Goal: Task Accomplishment & Management: Use online tool/utility

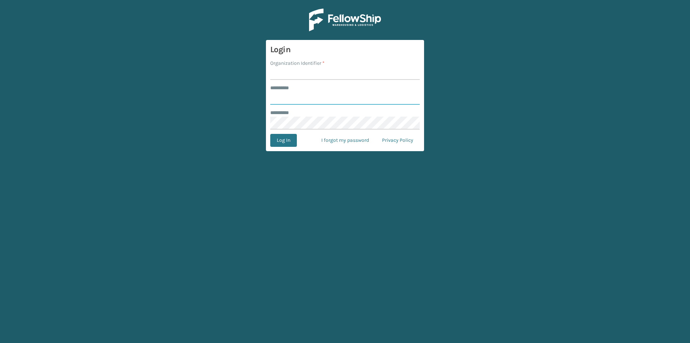
type input "****"
click at [302, 78] on input "Organization Identifier *" at bounding box center [345, 73] width 150 height 13
type input "Foamtex"
click at [291, 141] on button "Log In" at bounding box center [283, 140] width 27 height 13
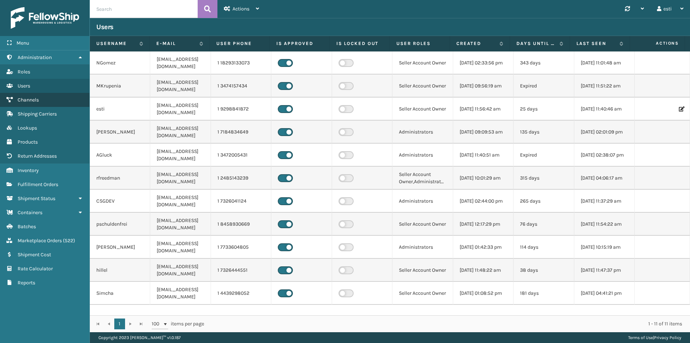
click at [34, 99] on span "Channels" at bounding box center [28, 100] width 21 height 6
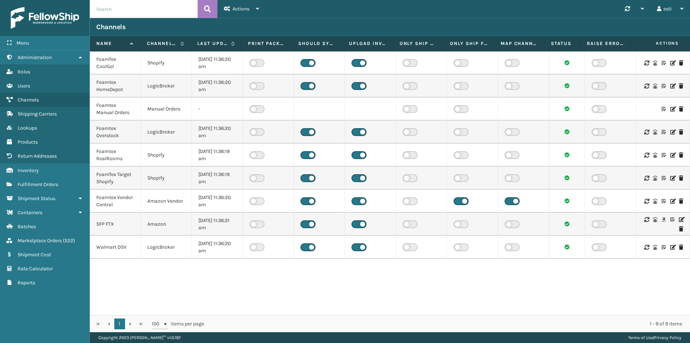
click at [679, 219] on icon at bounding box center [681, 219] width 4 height 5
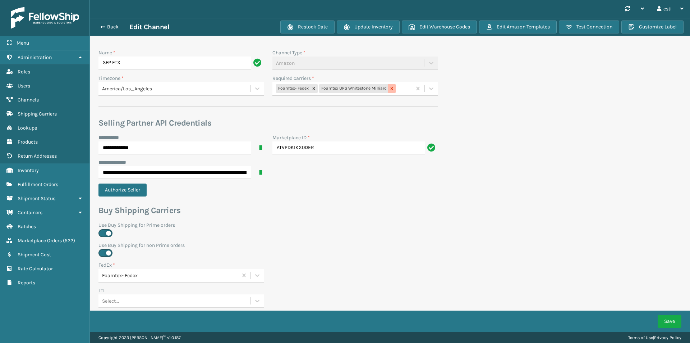
click at [392, 88] on icon at bounding box center [391, 88] width 5 height 5
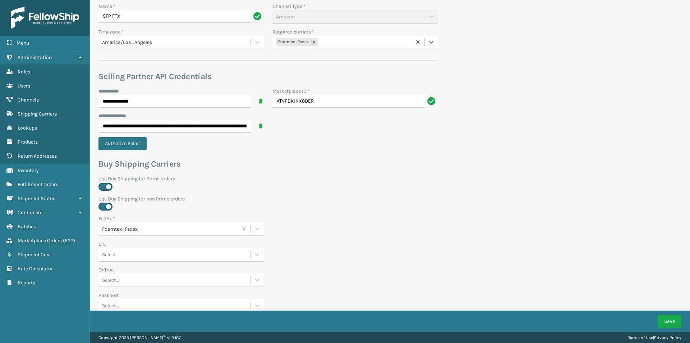
scroll to position [233, 0]
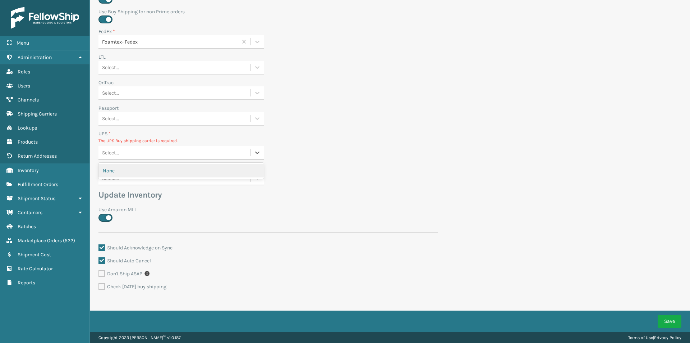
click at [146, 151] on div "Select..." at bounding box center [174, 153] width 152 height 12
click at [148, 171] on div "None" at bounding box center [180, 170] width 165 height 13
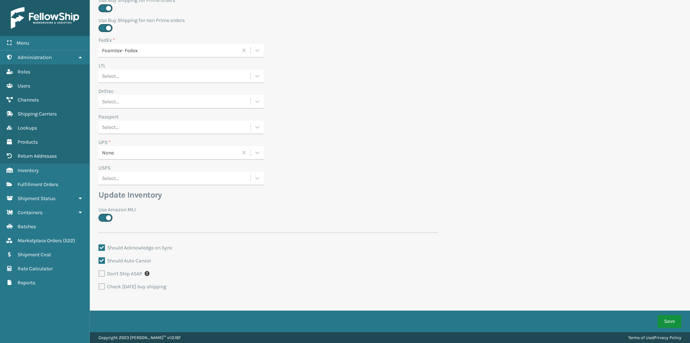
click at [663, 318] on button "Save" at bounding box center [670, 320] width 24 height 13
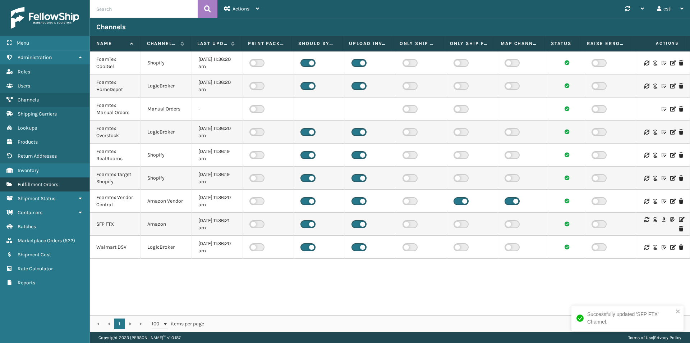
click at [53, 181] on link "Fulfillment Orders" at bounding box center [44, 184] width 89 height 14
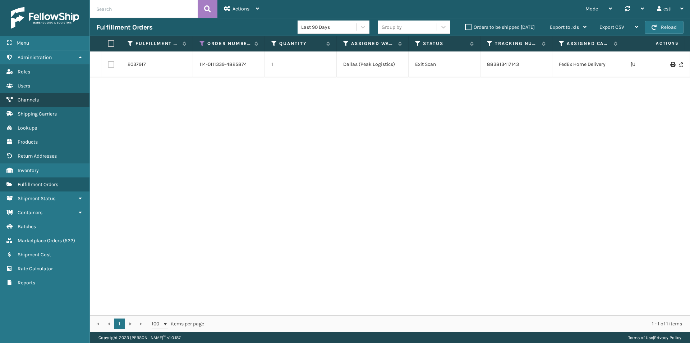
click at [45, 99] on link "Channels" at bounding box center [44, 100] width 89 height 14
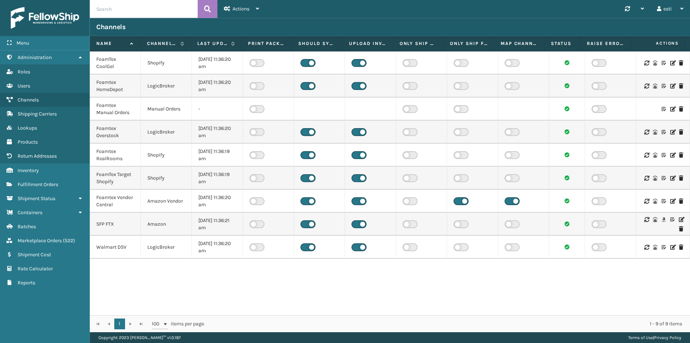
click at [679, 217] on icon at bounding box center [681, 219] width 4 height 5
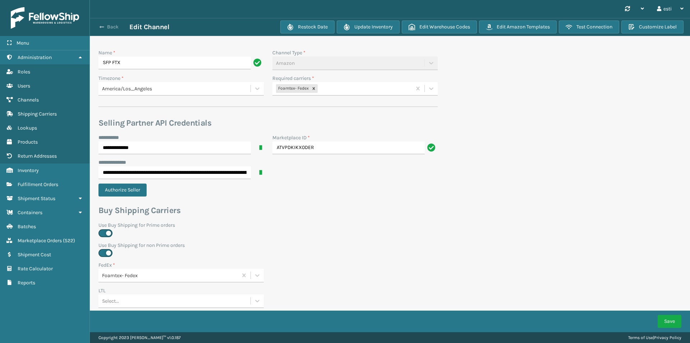
click at [108, 27] on button "Back" at bounding box center [112, 27] width 33 height 6
